Goal: Transaction & Acquisition: Purchase product/service

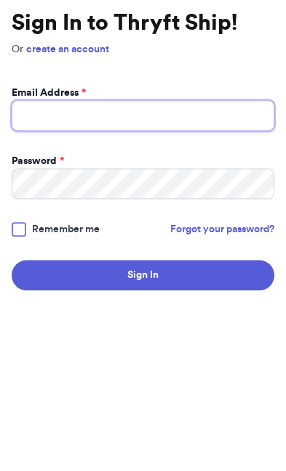
scroll to position [124, 0]
type input "[EMAIL_ADDRESS][DOMAIN_NAME]"
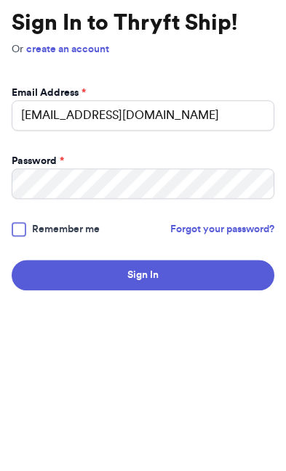
click at [142, 384] on button "Sign In" at bounding box center [143, 399] width 262 height 31
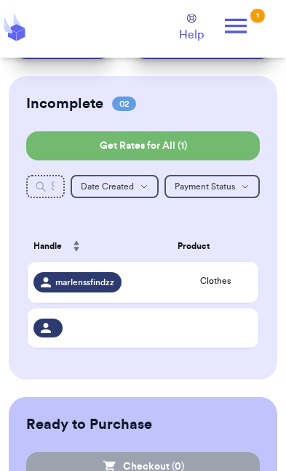
scroll to position [127, 0]
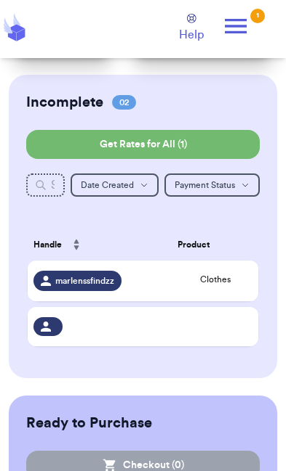
click at [187, 280] on td "Clothes" at bounding box center [214, 281] width 86 height 41
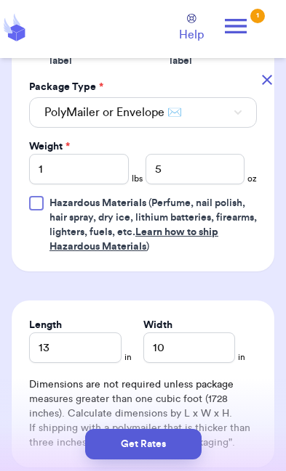
scroll to position [723, 0]
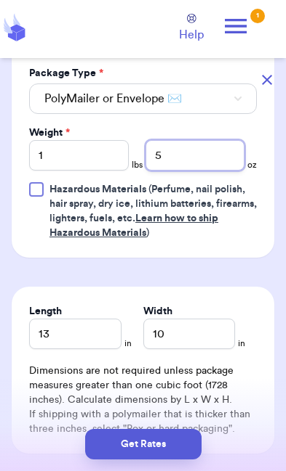
click at [206, 140] on input "5" at bounding box center [195, 155] width 100 height 31
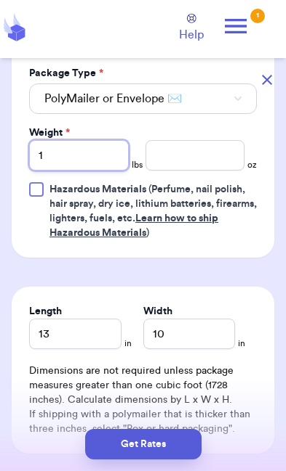
click at [58, 140] on input "1" at bounding box center [79, 155] width 100 height 31
type input "0"
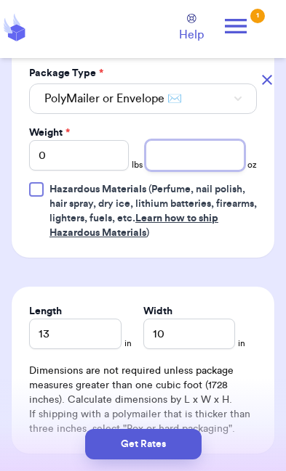
click at [214, 140] on input "number" at bounding box center [195, 155] width 100 height 31
type input "7"
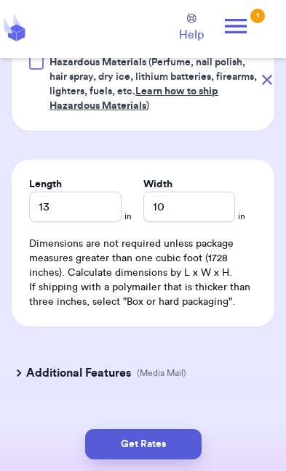
scroll to position [848, 0]
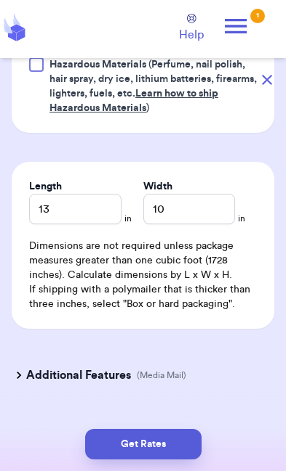
click at [117, 448] on button "Get Rates" at bounding box center [143, 444] width 116 height 31
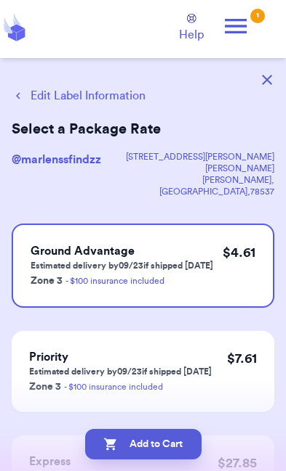
click at [153, 442] on button "Add to Cart" at bounding box center [143, 444] width 116 height 31
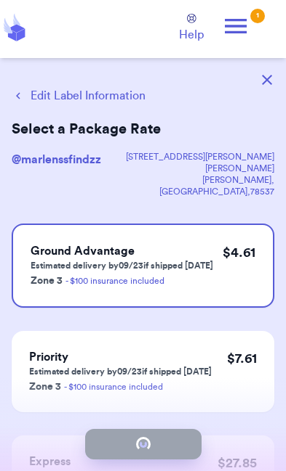
checkbox input "true"
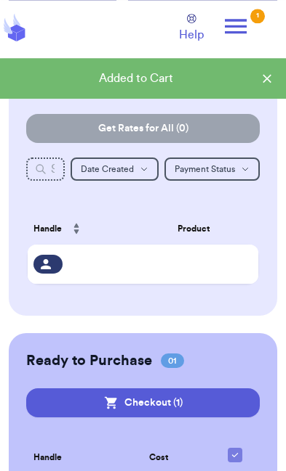
scroll to position [169, 0]
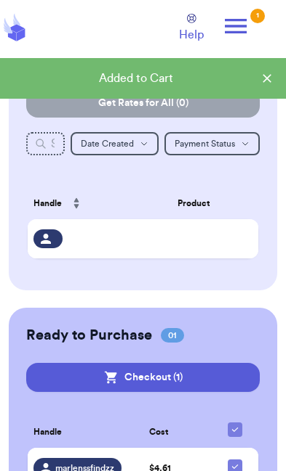
click at [147, 375] on button "Checkout ( 1 )" at bounding box center [142, 377] width 233 height 29
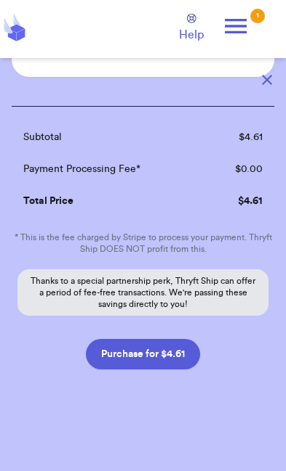
scroll to position [161, 0]
click at [142, 348] on button "Purchase for $4.61" at bounding box center [143, 354] width 114 height 31
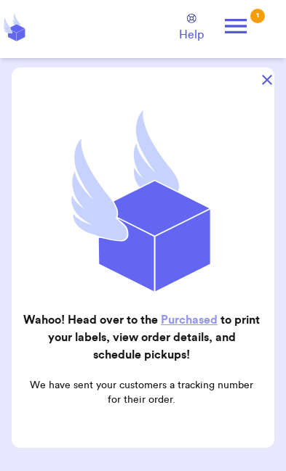
scroll to position [81, 0]
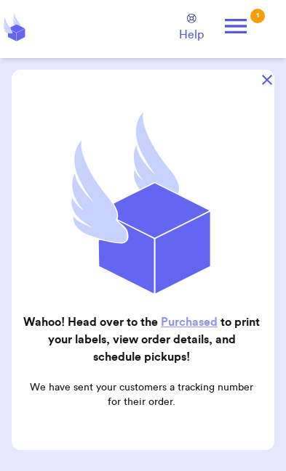
click at [205, 324] on link "Purchased" at bounding box center [189, 323] width 57 height 12
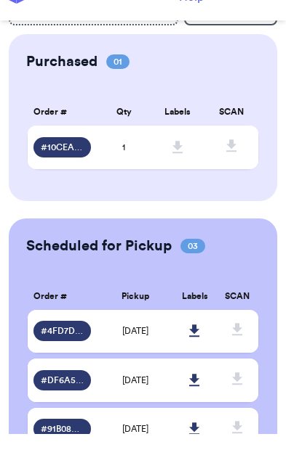
scroll to position [33, 0]
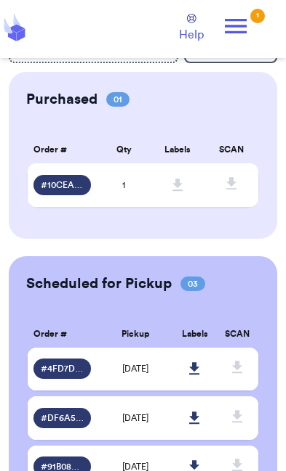
click at [65, 424] on span "# DF6A5C6C" at bounding box center [62, 419] width 43 height 12
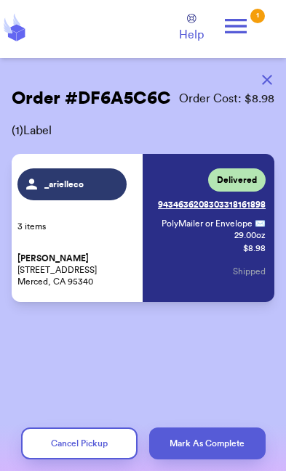
click at [267, 87] on button "button" at bounding box center [267, 80] width 32 height 32
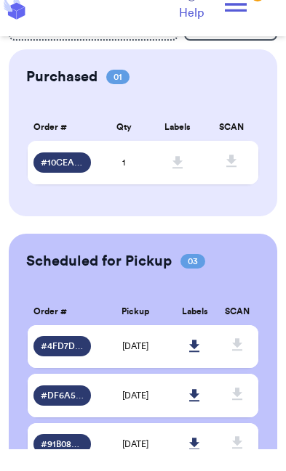
scroll to position [33, 0]
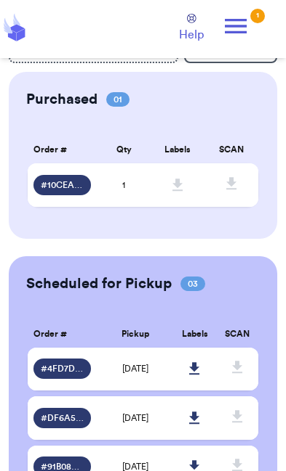
click at [148, 423] on span "[DATE]" at bounding box center [135, 418] width 26 height 9
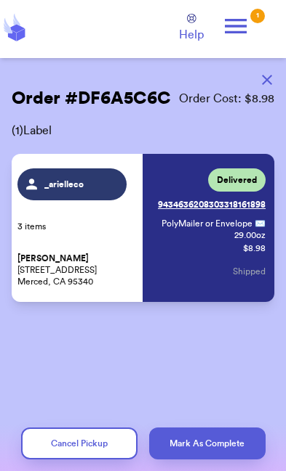
scroll to position [0, 0]
click at [226, 443] on button "Mark As Complete" at bounding box center [207, 444] width 116 height 32
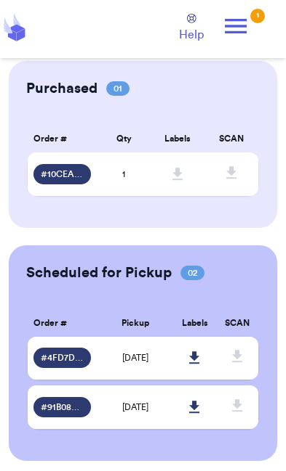
scroll to position [67, 0]
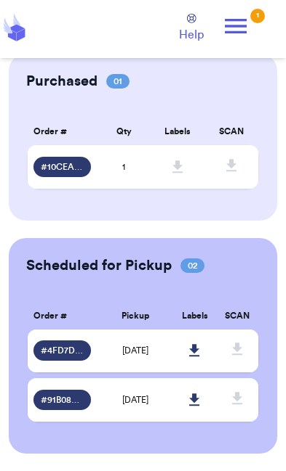
click at [122, 396] on span "[DATE]" at bounding box center [135, 400] width 26 height 9
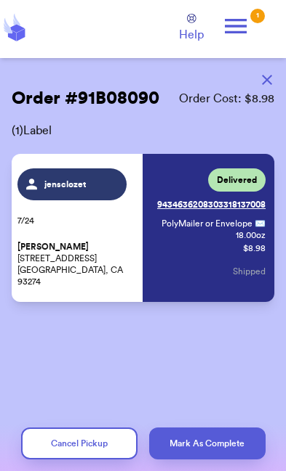
click at [219, 443] on button "Mark As Complete" at bounding box center [207, 444] width 116 height 32
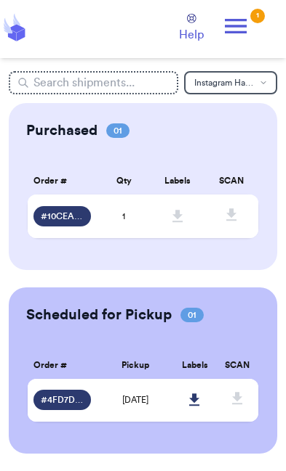
click at [122, 396] on span "[DATE]" at bounding box center [135, 400] width 26 height 9
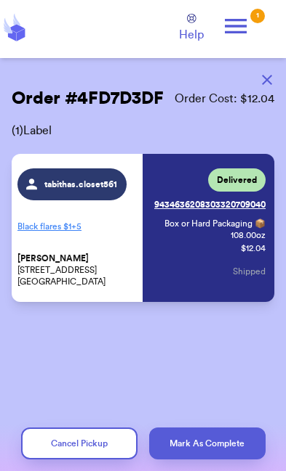
click at [214, 450] on button "Mark As Complete" at bounding box center [207, 444] width 116 height 32
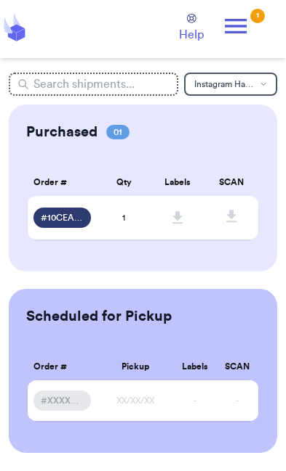
click at [79, 208] on div "# 10CEAC2B" at bounding box center [61, 218] width 57 height 20
